Goal: Navigation & Orientation: Find specific page/section

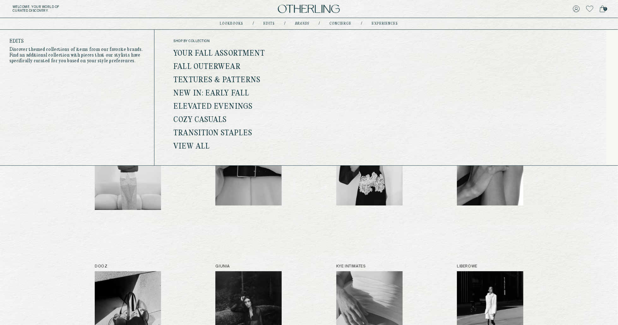
click at [189, 145] on link "View all" at bounding box center [191, 146] width 36 height 8
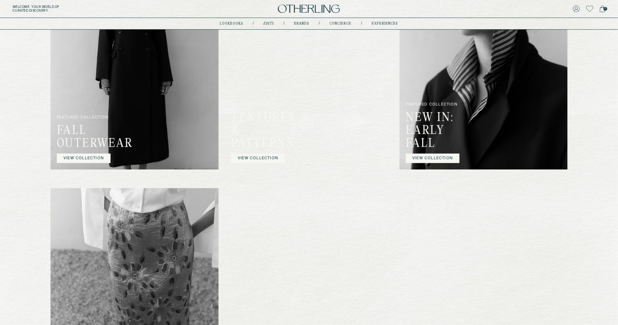
scroll to position [636, 0]
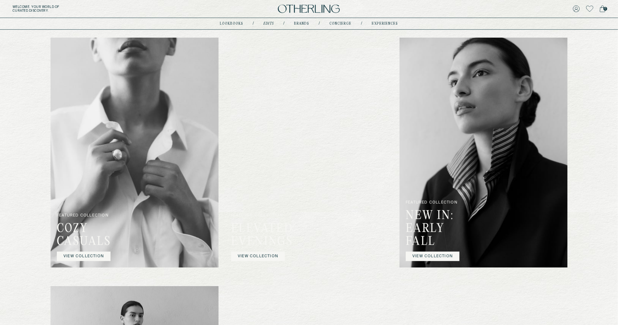
scroll to position [487, 0]
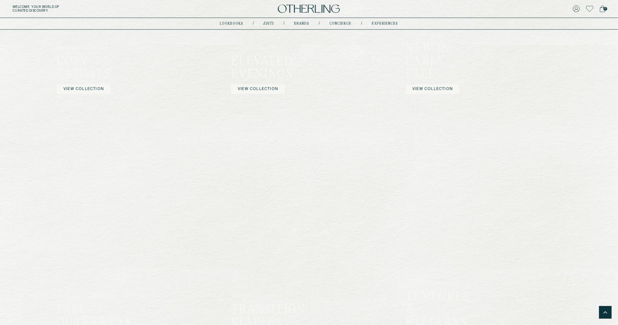
scroll to position [406, 0]
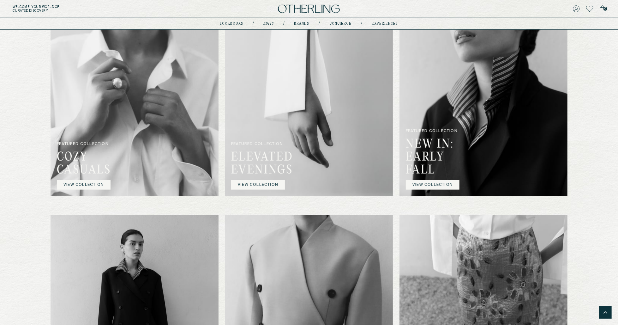
click at [305, 21] on nav "lookbooks / Edits / Brands / concierge / experiences" at bounding box center [309, 23] width 178 height 5
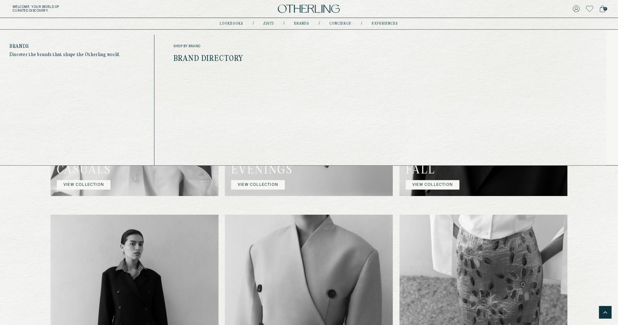
click at [304, 24] on link "Brands" at bounding box center [301, 23] width 15 height 3
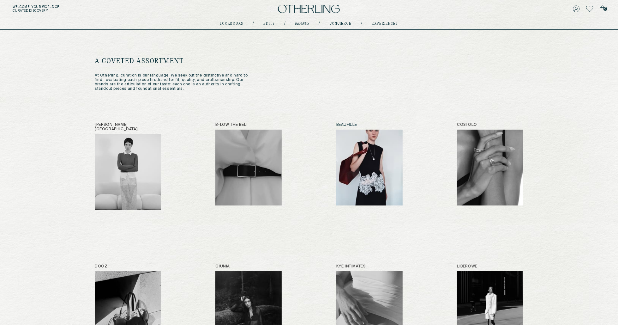
click at [365, 177] on img at bounding box center [369, 168] width 66 height 76
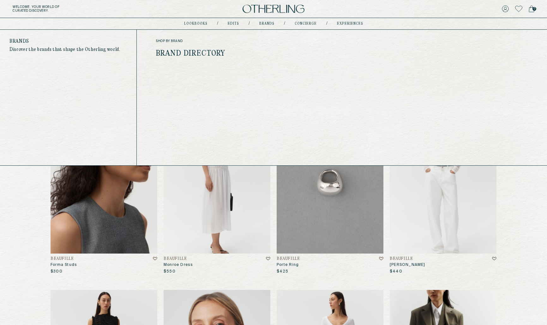
click at [202, 57] on link "Brand Directory" at bounding box center [191, 54] width 70 height 8
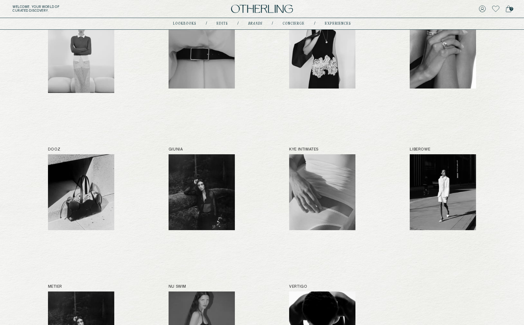
scroll to position [123, 0]
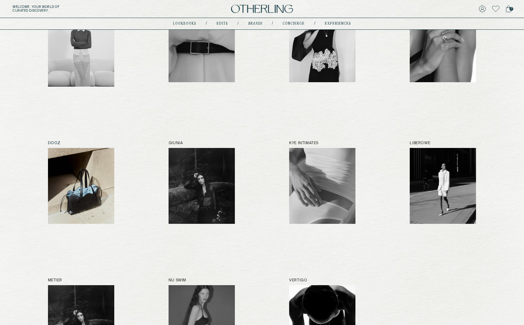
click at [93, 190] on img at bounding box center [81, 186] width 66 height 76
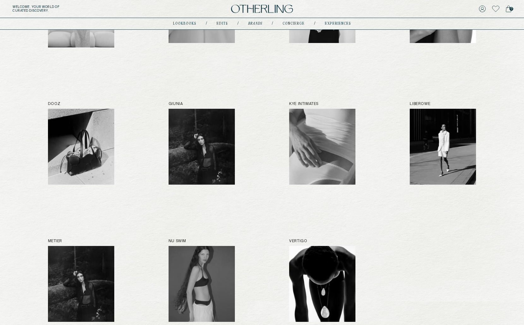
scroll to position [162, 0]
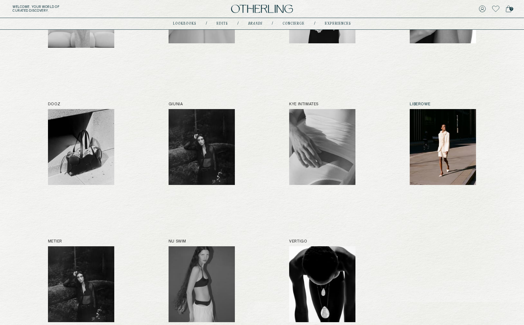
click at [445, 165] on img at bounding box center [443, 147] width 66 height 76
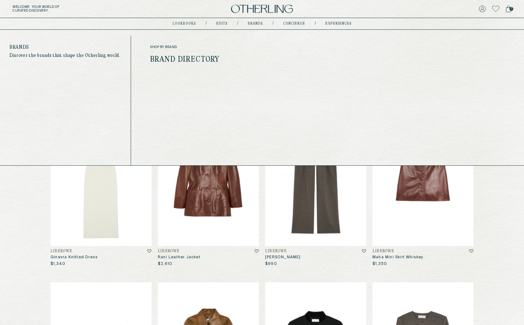
click at [253, 24] on link "Brands" at bounding box center [255, 23] width 15 height 3
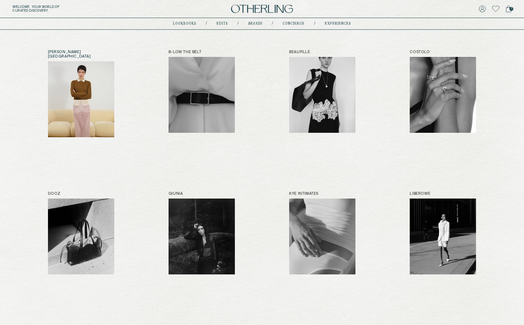
scroll to position [73, 0]
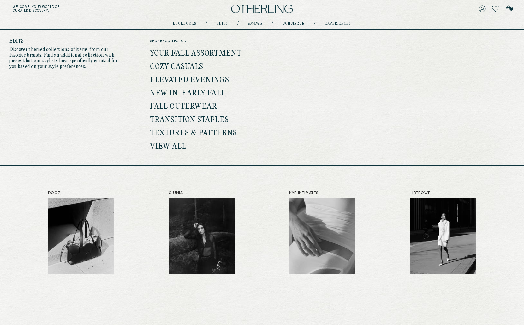
click at [176, 88] on ul "Your Fall Assortment Cozy Casuals Elevated Evenings New In: Early Fall Fall Out…" at bounding box center [211, 100] width 122 height 100
click at [175, 94] on link "New In: Early Fall" at bounding box center [188, 93] width 76 height 8
